Goal: Task Accomplishment & Management: Complete application form

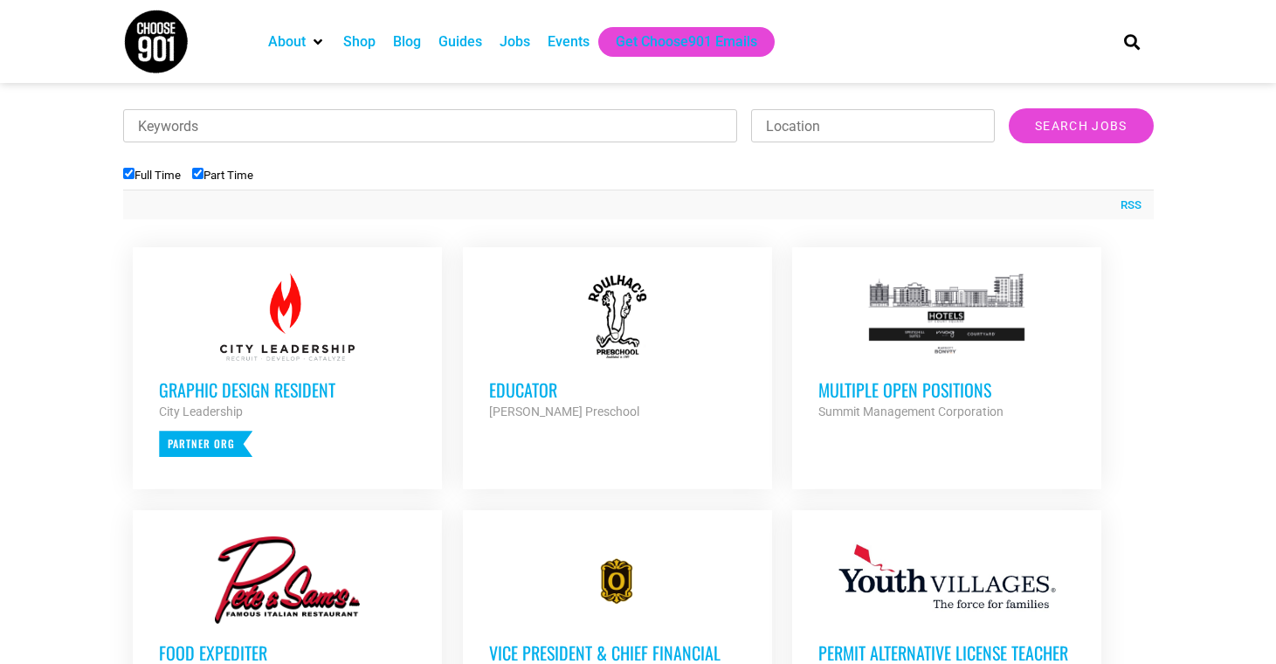
scroll to position [583, 0]
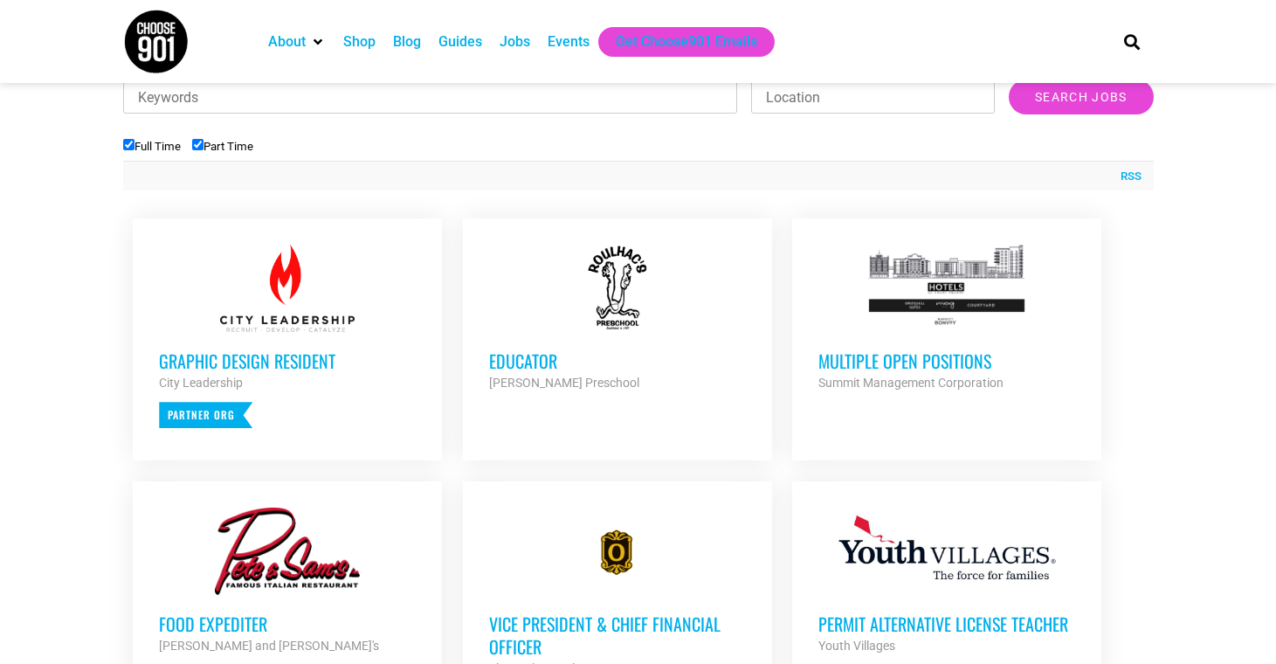
click at [841, 369] on h3 "Multiple Open Positions" at bounding box center [946, 360] width 257 height 23
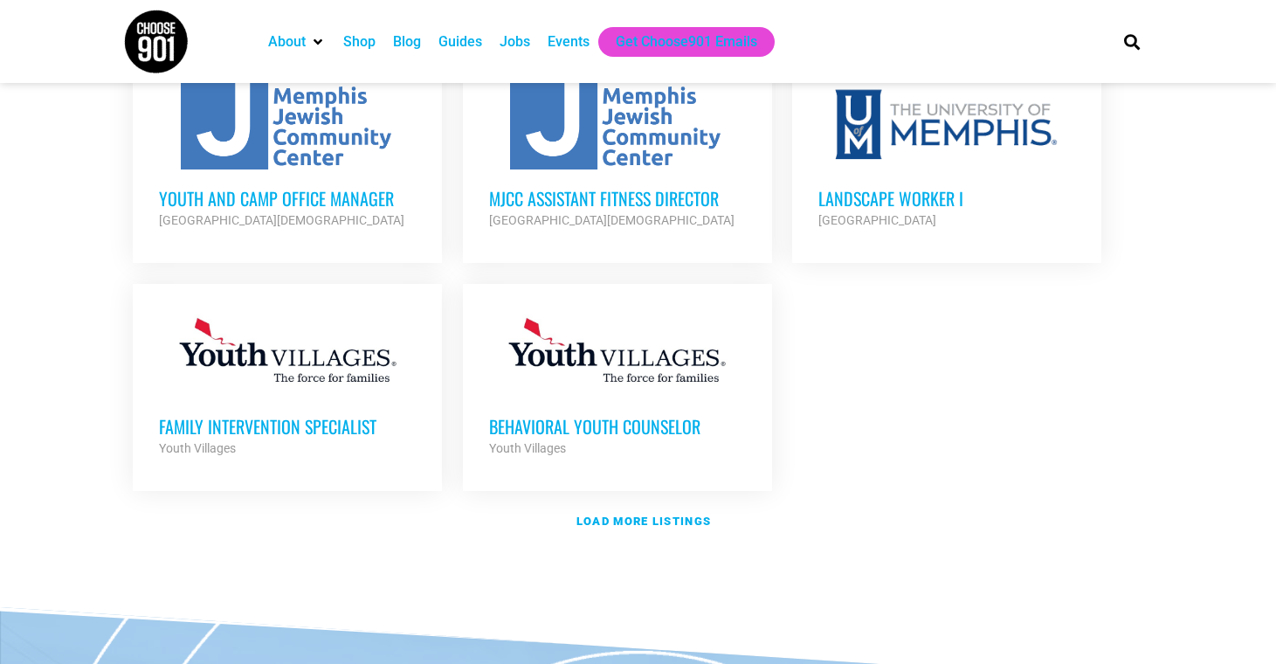
scroll to position [2041, 0]
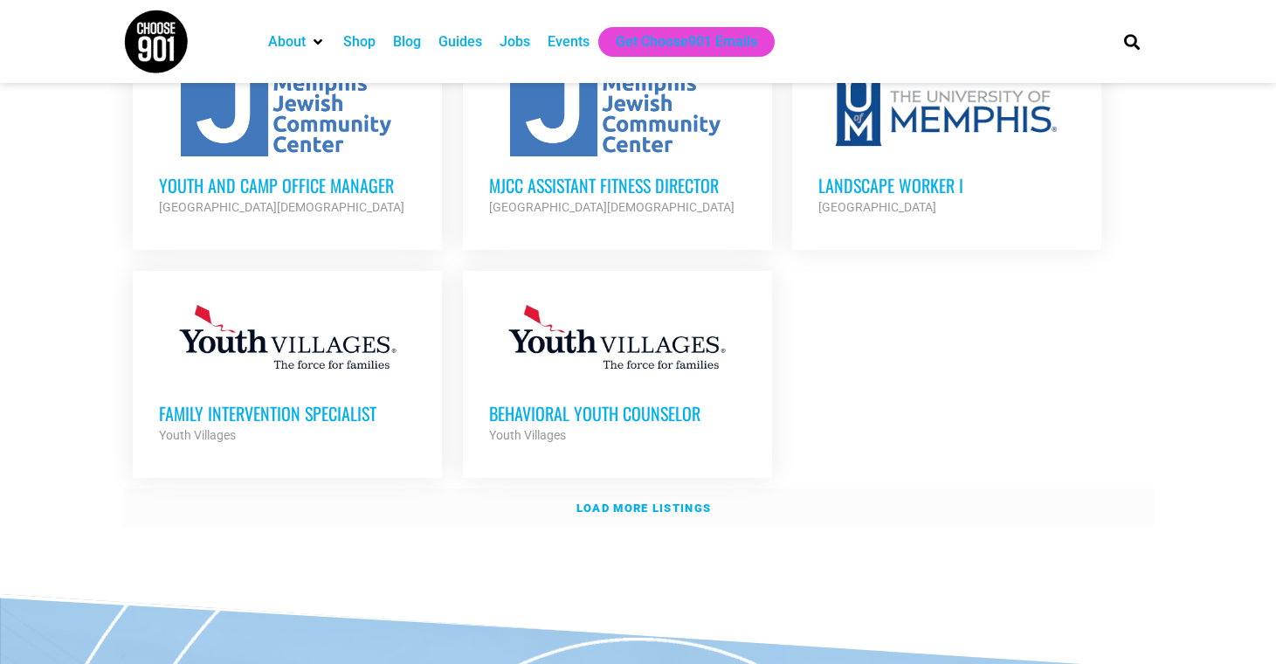
click at [692, 488] on link "Load more listings" at bounding box center [638, 508] width 1031 height 40
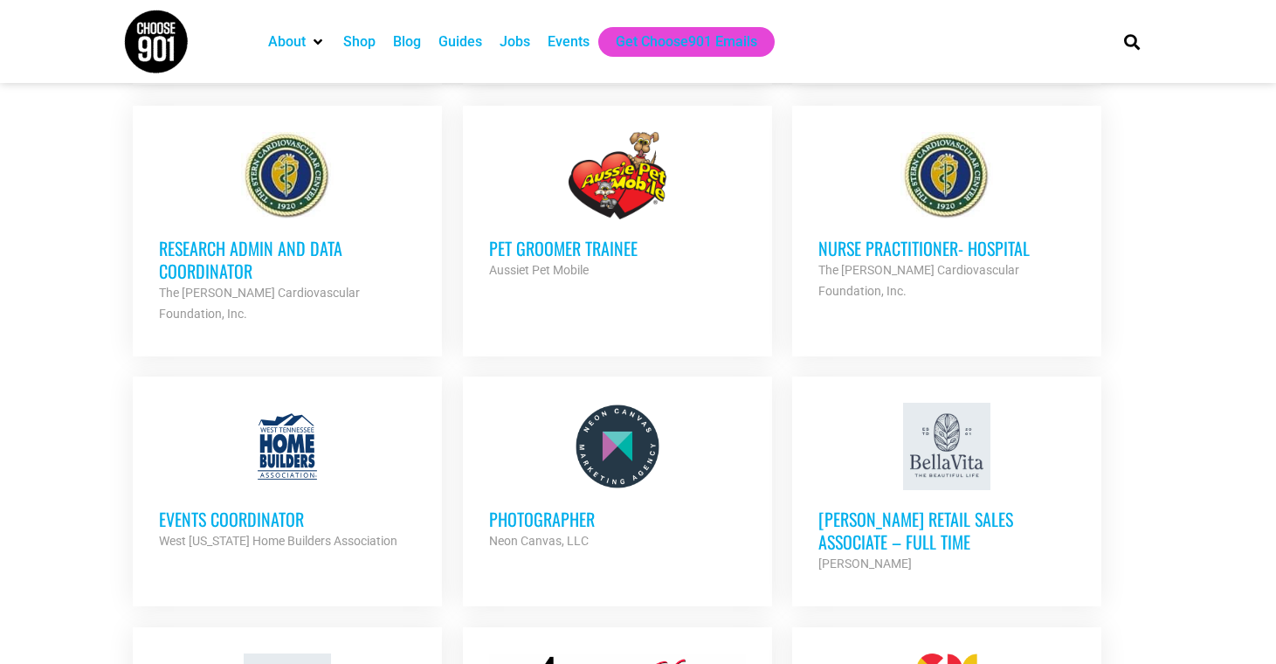
scroll to position [2710, 0]
